Goal: Task Accomplishment & Management: Manage account settings

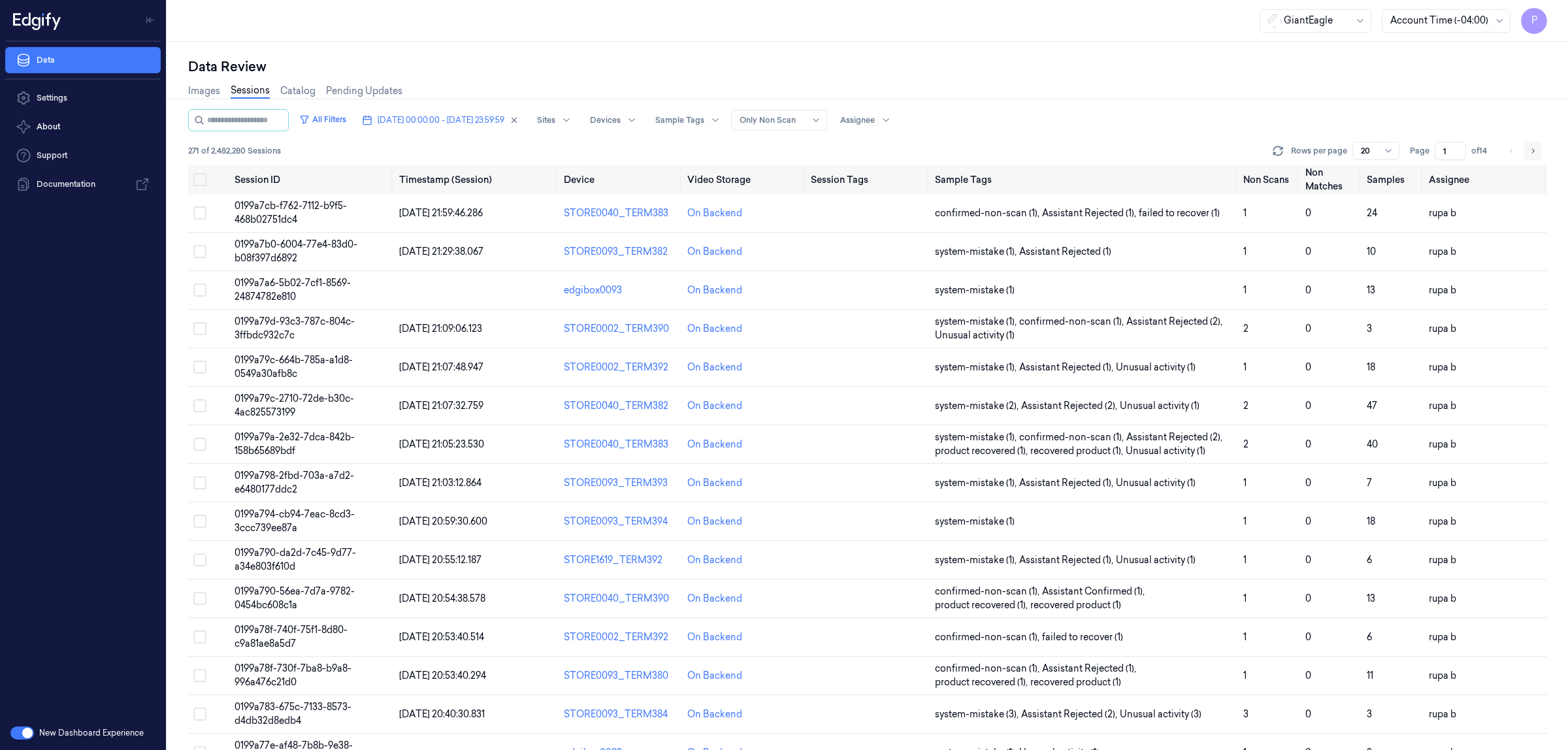
click at [1539, 151] on button "Go to next page" at bounding box center [1533, 151] width 19 height 19
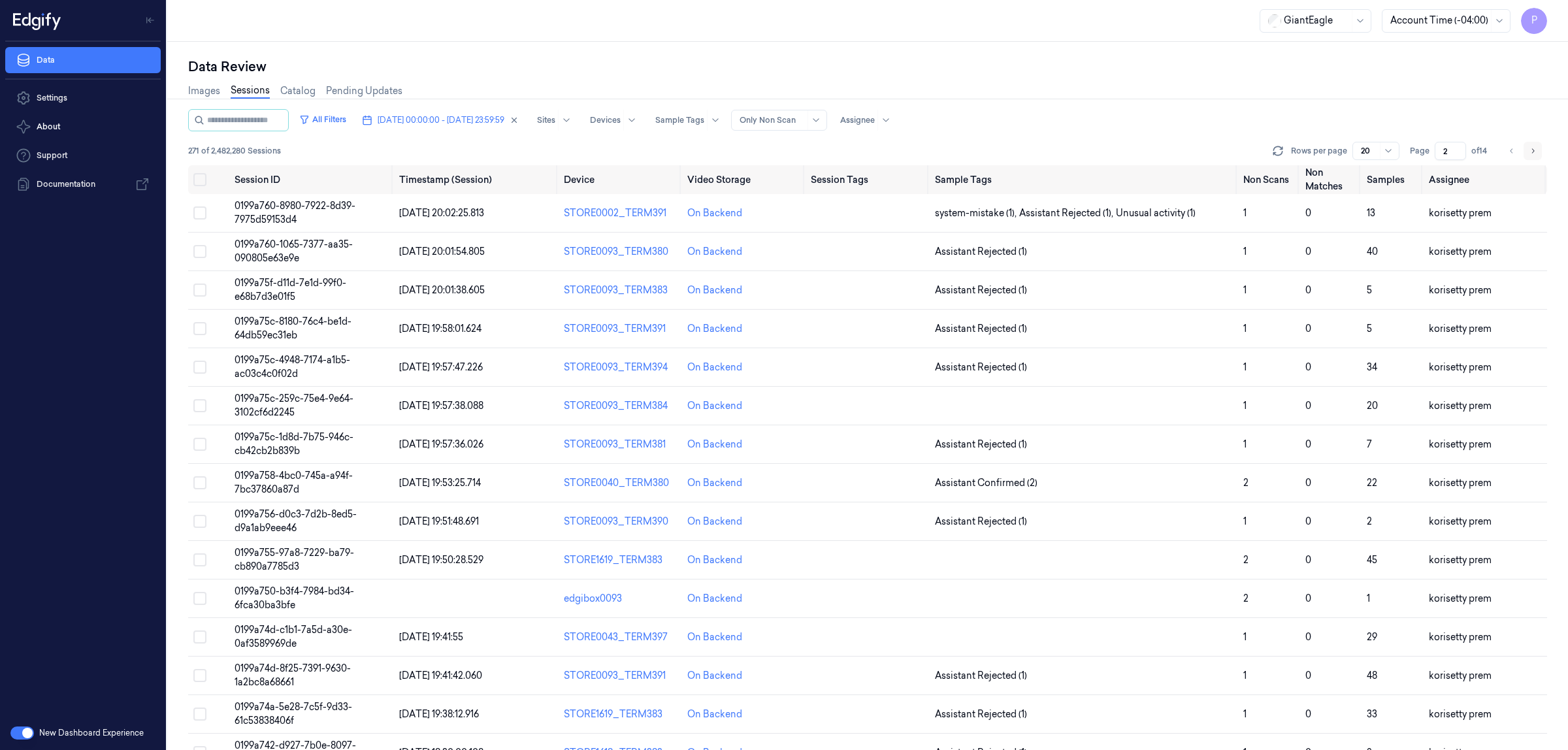
click at [1539, 151] on button "Go to next page" at bounding box center [1533, 151] width 19 height 19
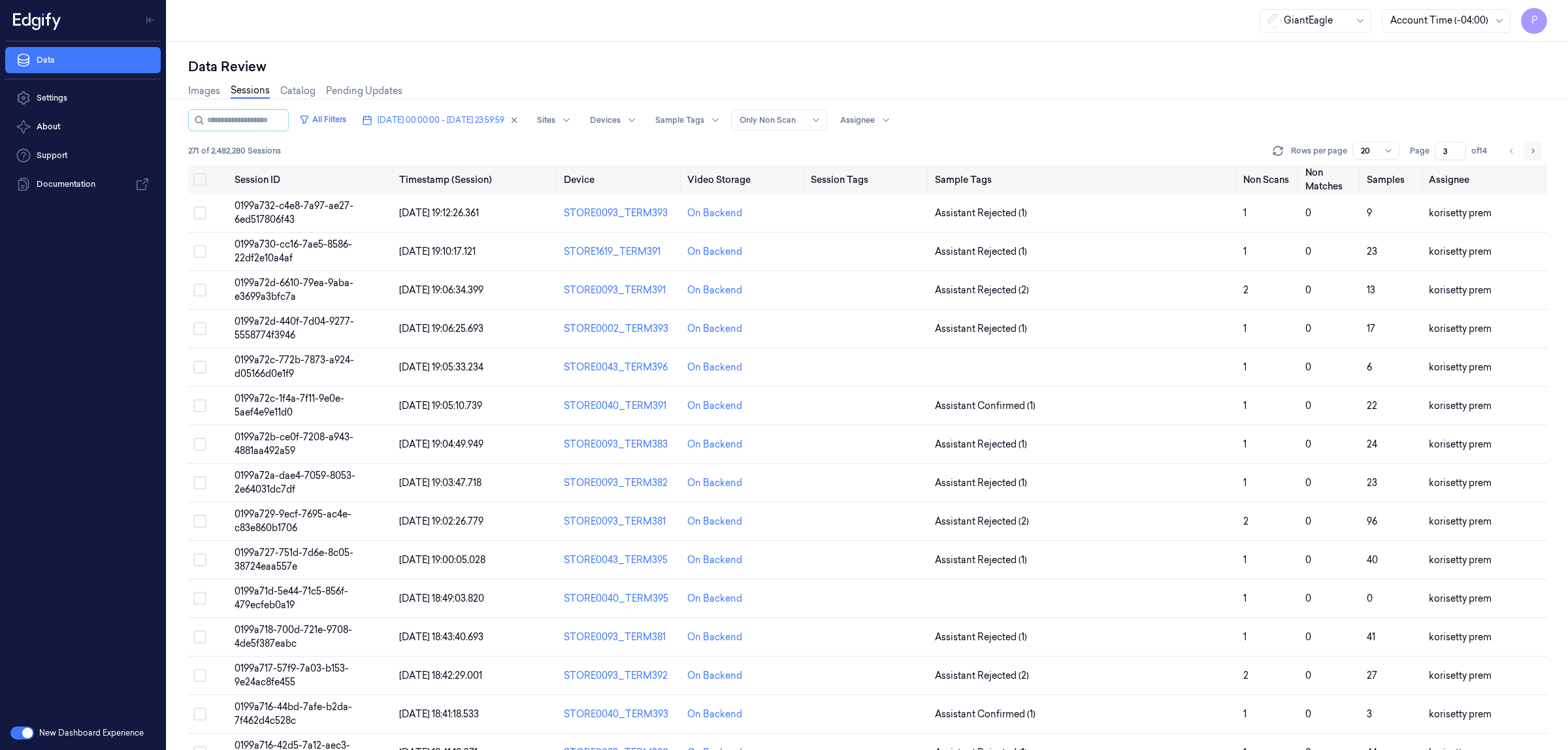
click at [1539, 151] on button "Go to next page" at bounding box center [1533, 151] width 19 height 19
type input "4"
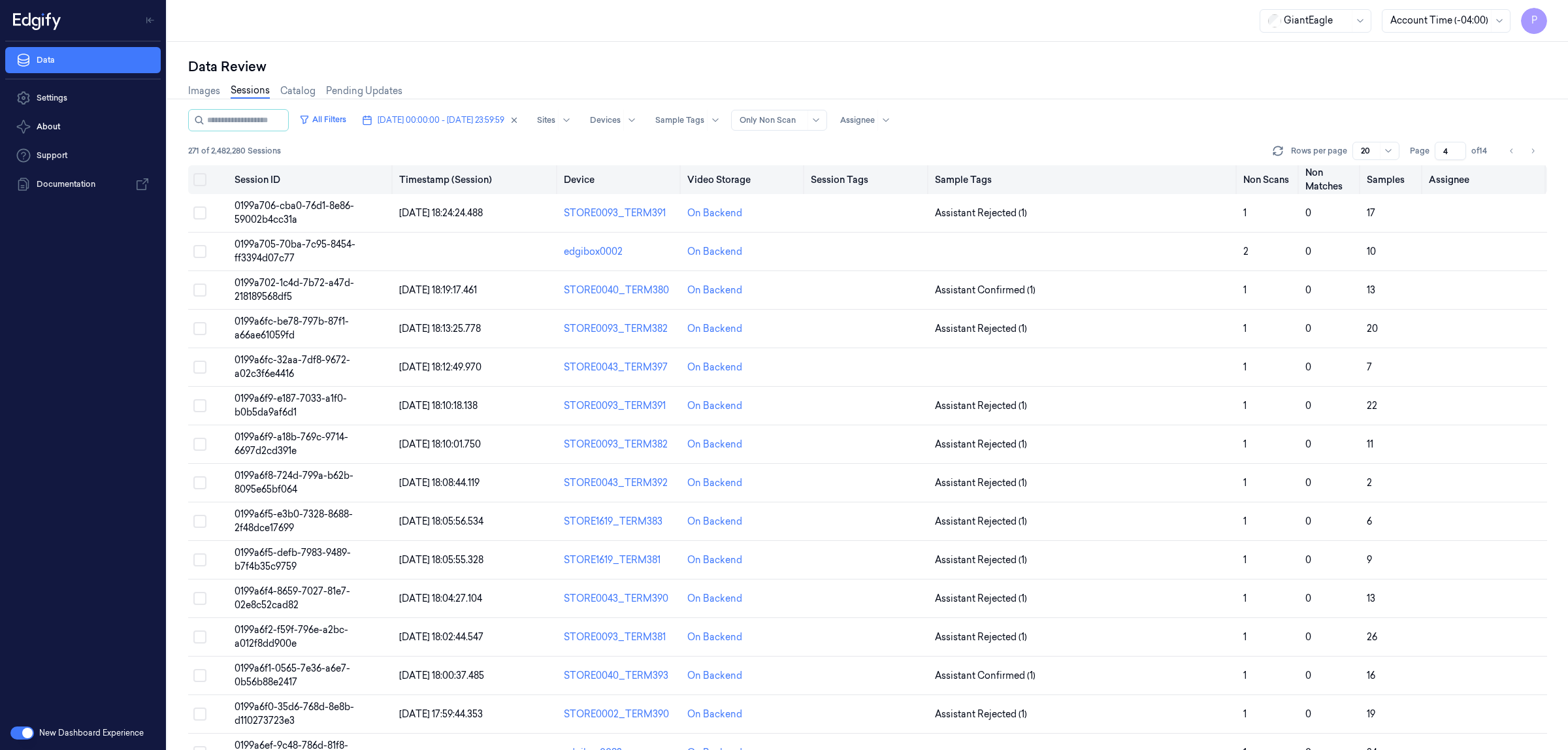
click at [194, 181] on button "Select all" at bounding box center [200, 179] width 13 height 13
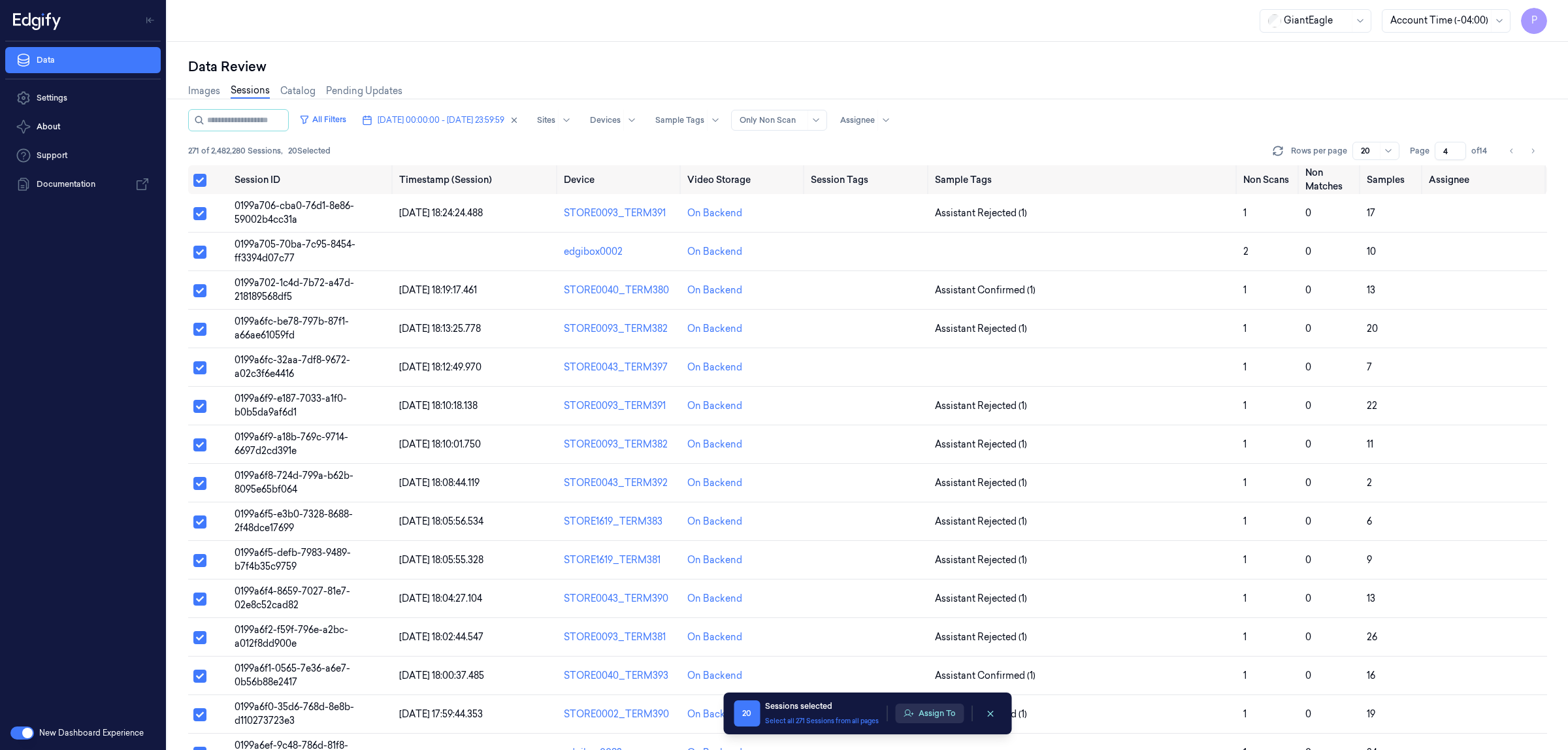
click at [919, 720] on button "Assign To" at bounding box center [929, 713] width 69 height 20
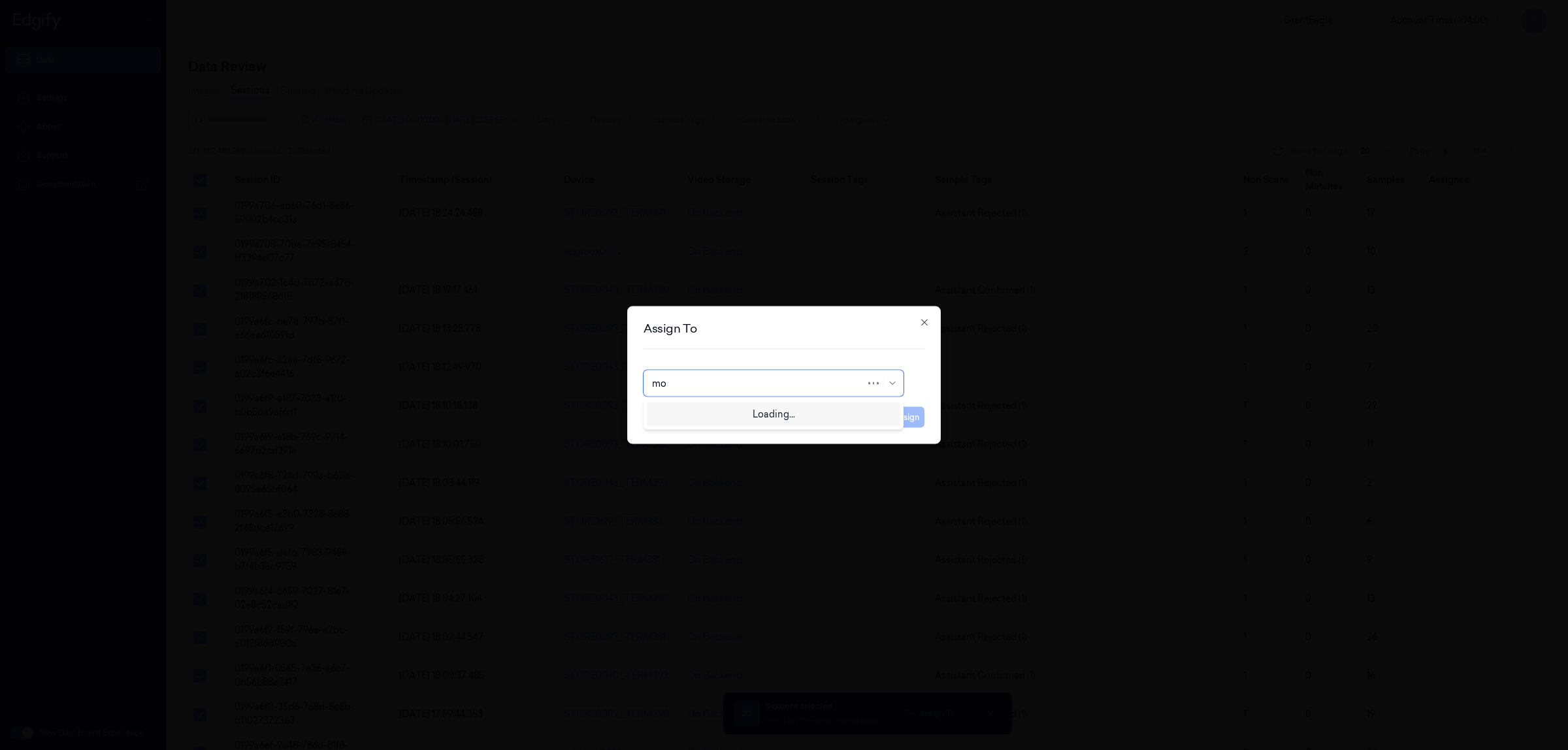
type input "moh"
click at [749, 406] on div "[PERSON_NAME]" at bounding box center [772, 413] width 243 height 14
click at [912, 413] on button "Assign" at bounding box center [906, 417] width 36 height 20
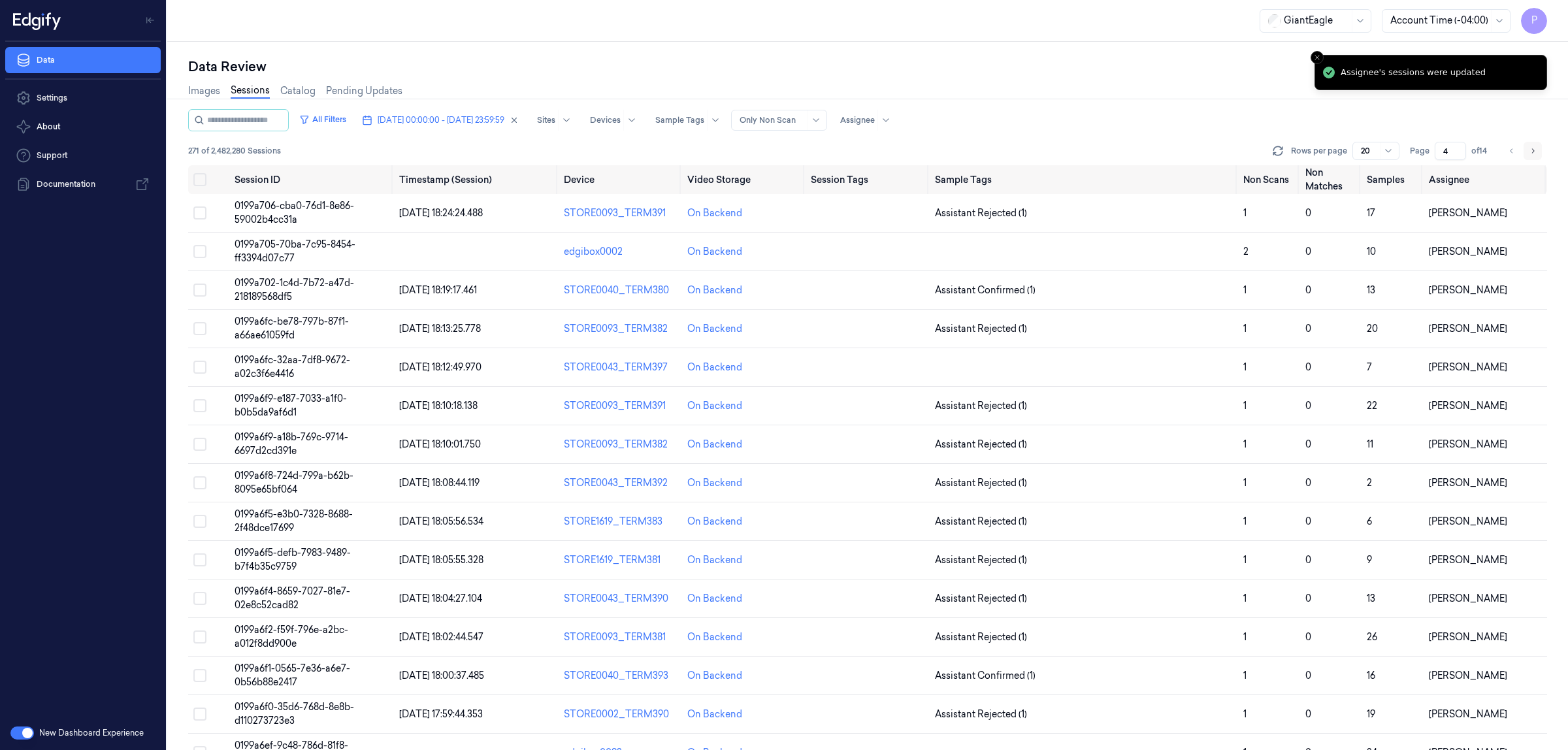
click at [1527, 145] on button "Go to next page" at bounding box center [1533, 151] width 19 height 19
type input "5"
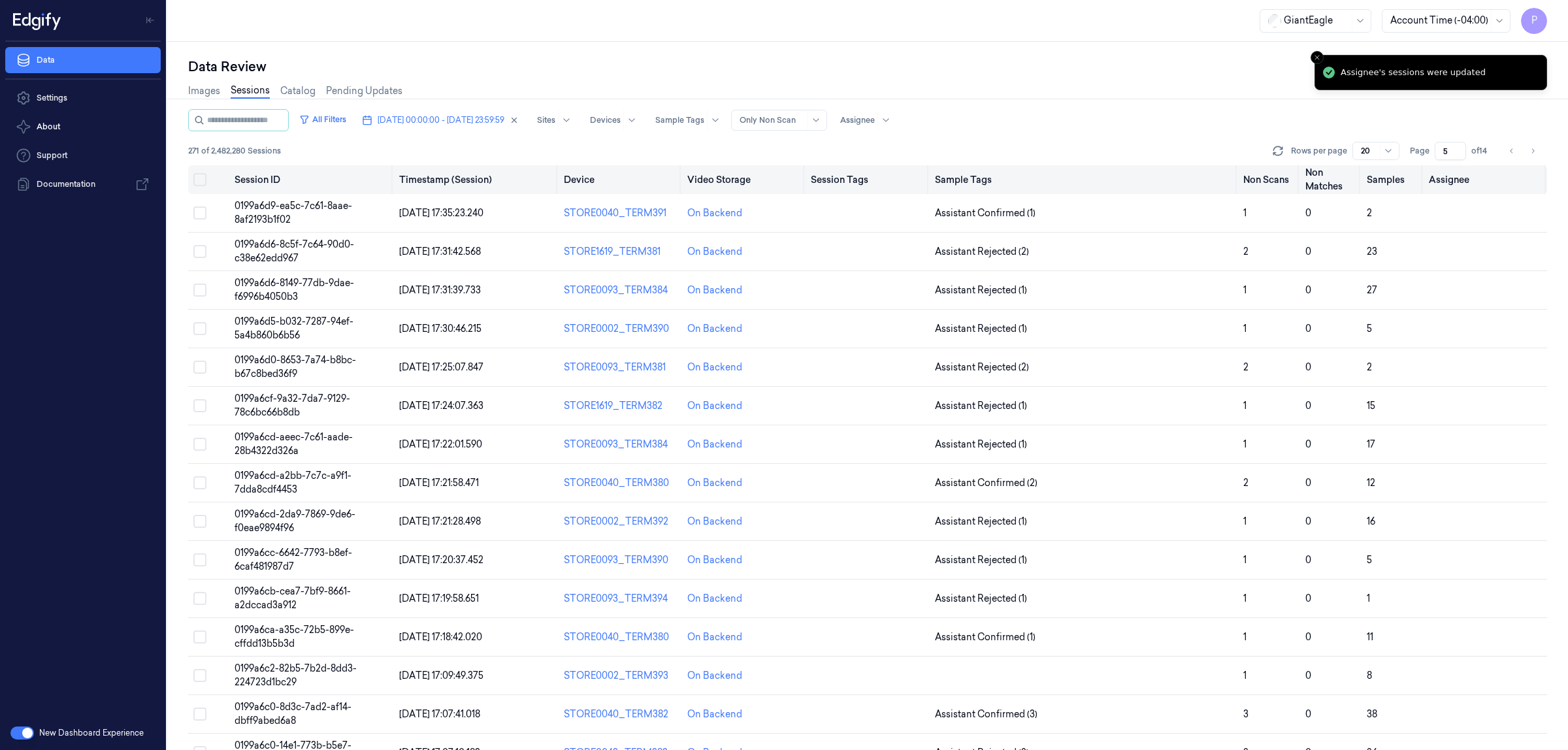
click at [198, 183] on button "Select all" at bounding box center [200, 179] width 13 height 13
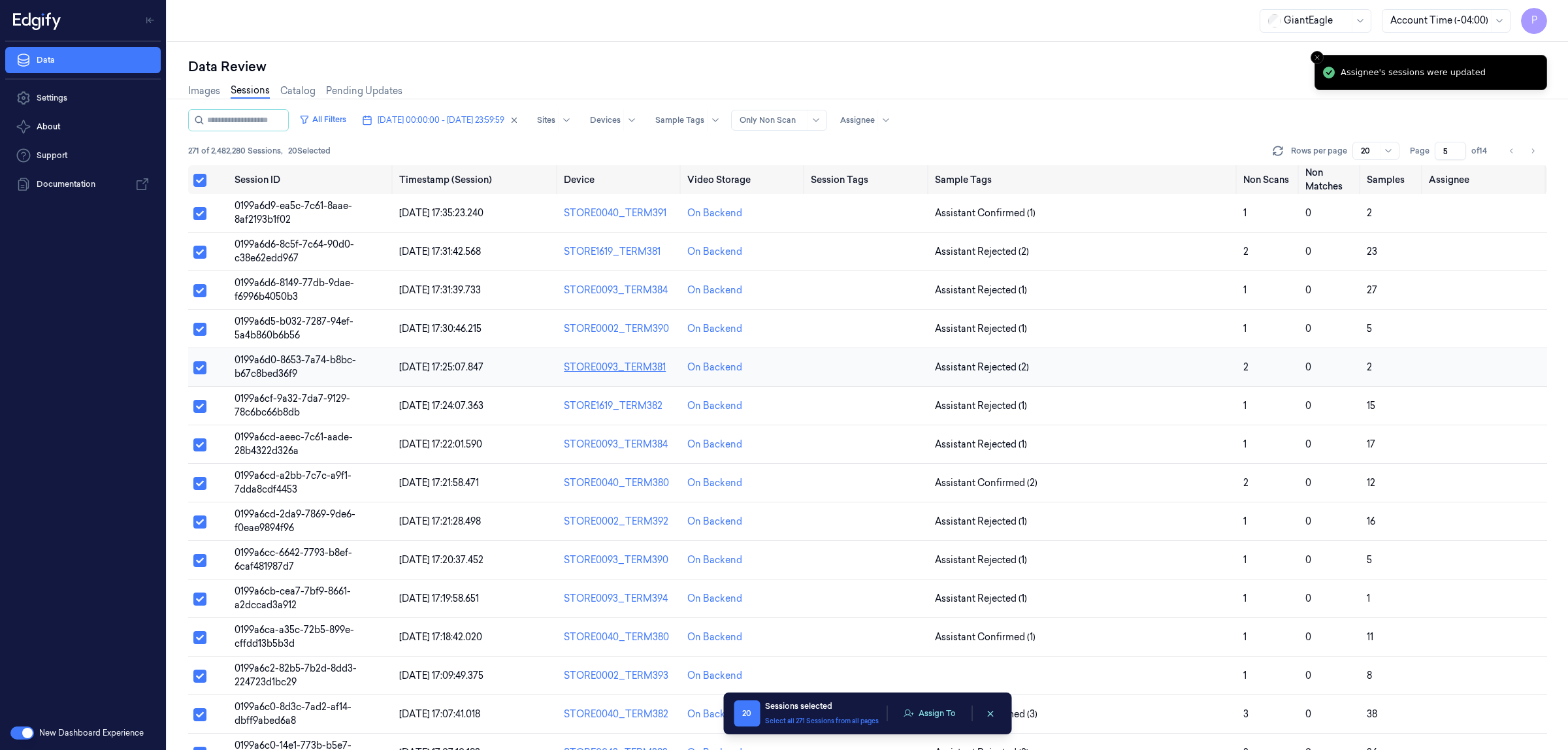
type button "on"
click at [938, 710] on button "Assign To" at bounding box center [929, 713] width 69 height 20
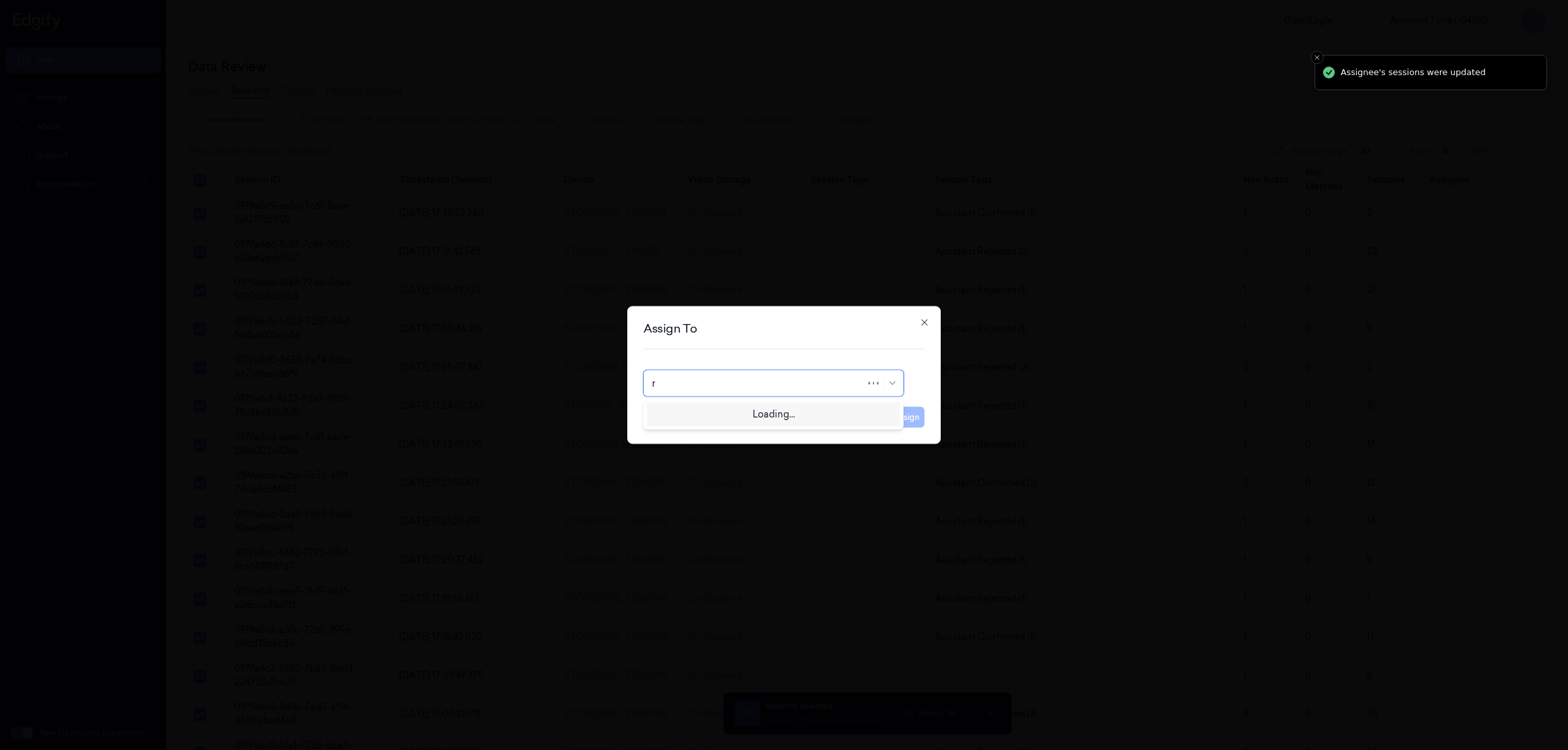
type input "ru"
click at [690, 414] on div "rupa b" at bounding box center [772, 413] width 243 height 14
click at [907, 420] on button "Assign" at bounding box center [906, 417] width 36 height 20
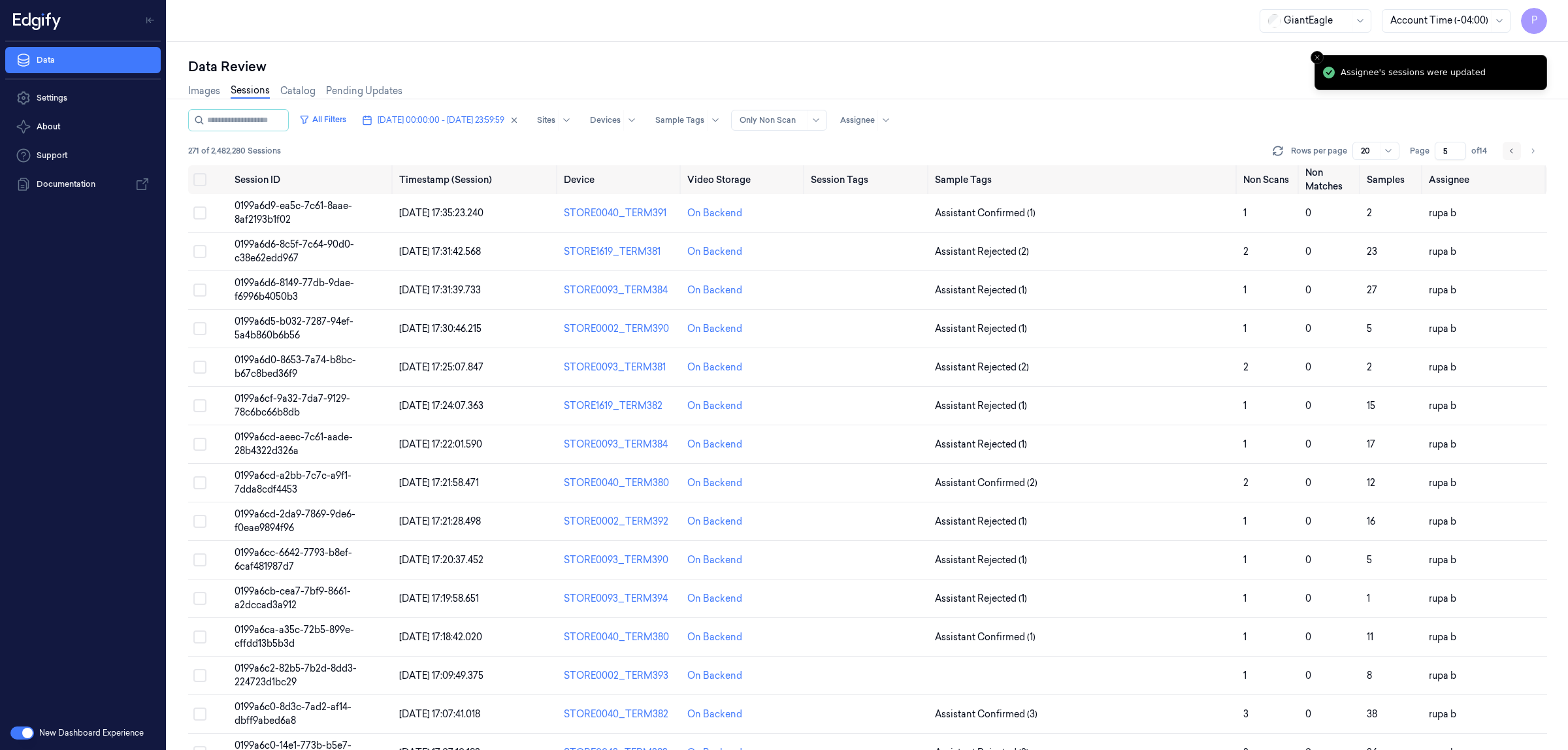
click at [1531, 149] on icon "Go to next page" at bounding box center [1533, 151] width 7 height 10
type input "6"
click at [201, 181] on button "on" at bounding box center [200, 179] width 13 height 13
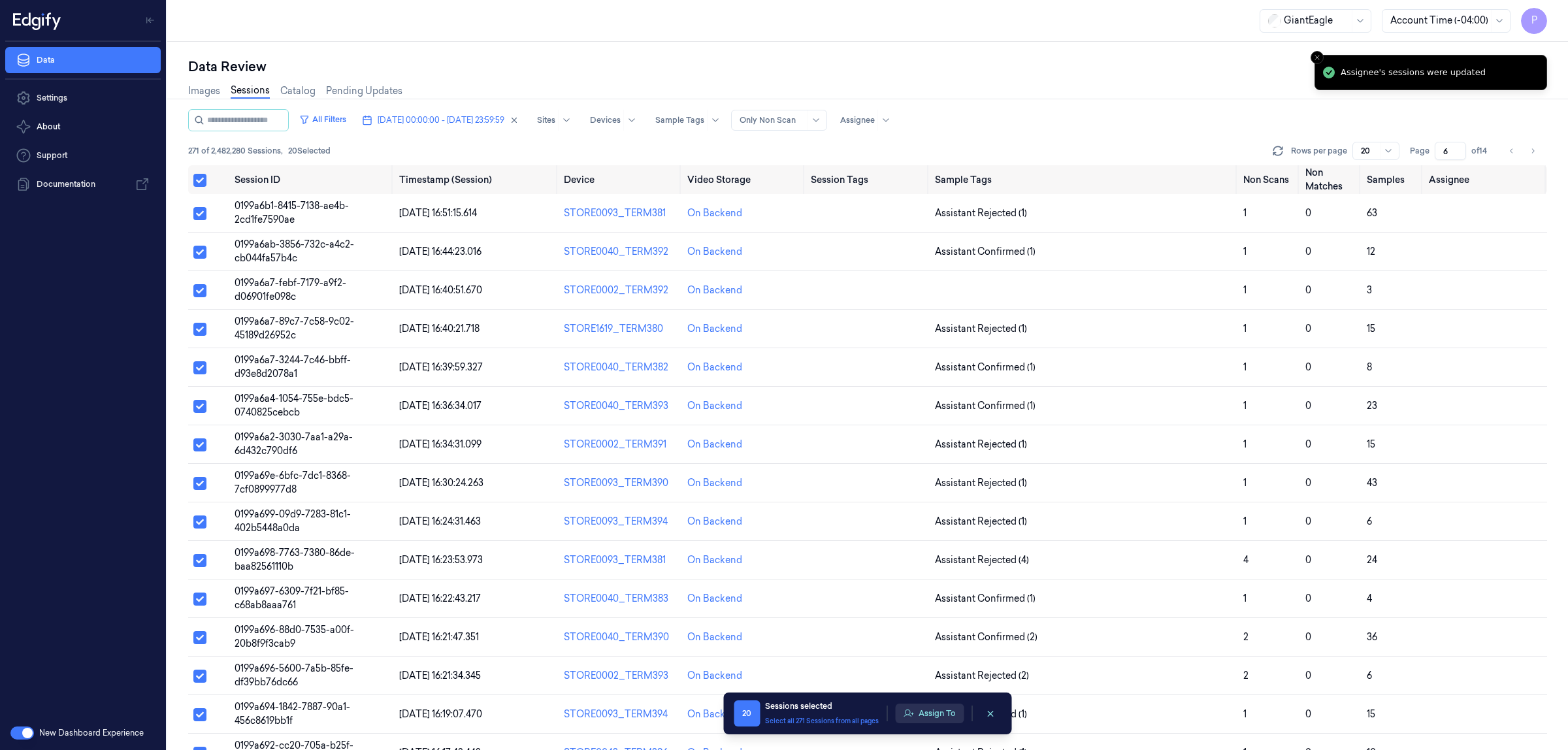
click at [942, 718] on button "Assign To" at bounding box center [929, 713] width 69 height 20
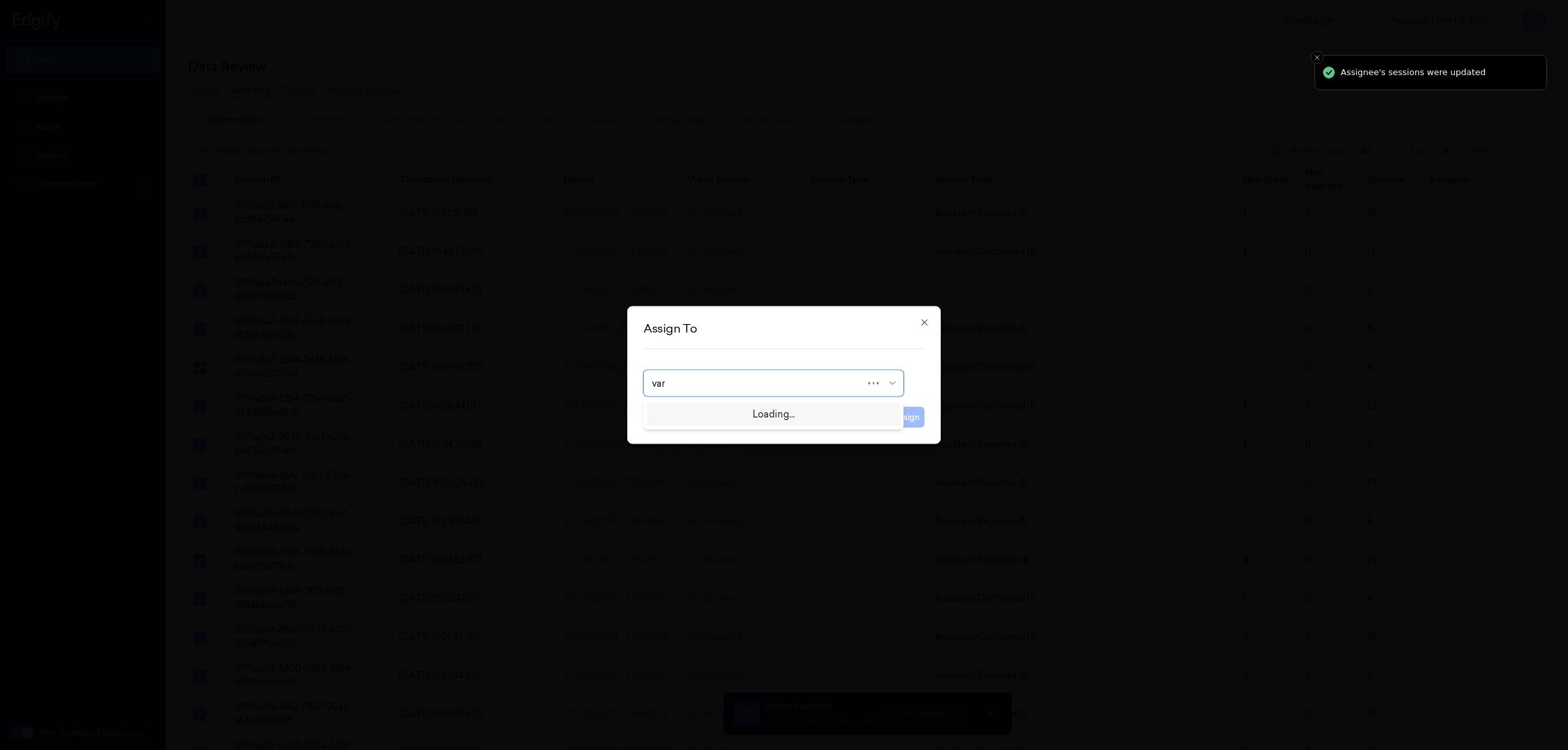
type input "vars"
click at [694, 438] on div "[PERSON_NAME] g" at bounding box center [772, 434] width 243 height 14
click at [900, 414] on button "Assign" at bounding box center [906, 417] width 36 height 20
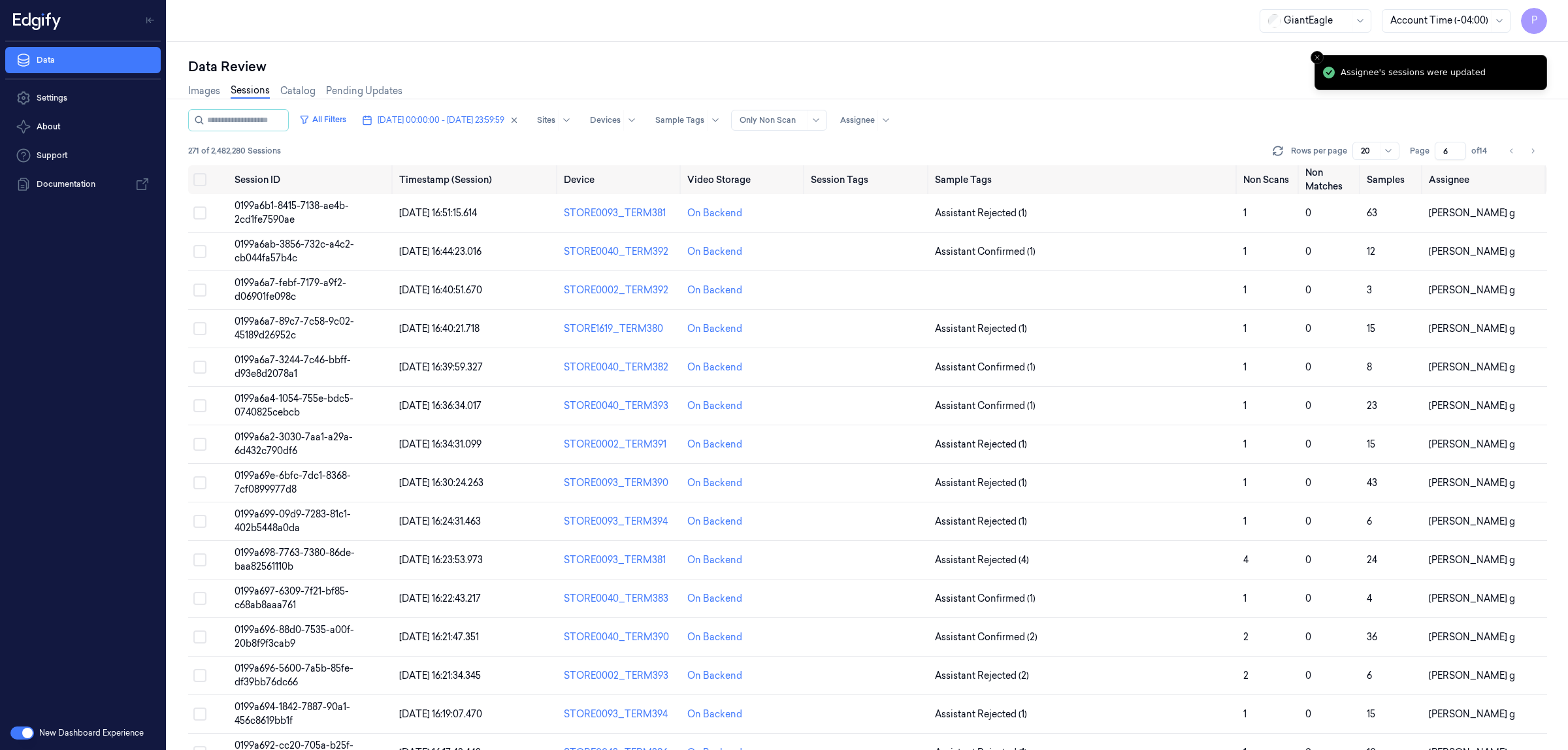
click at [1168, 103] on div "Images Sessions Catalog Pending Updates" at bounding box center [867, 93] width 1359 height 33
